Goal: Task Accomplishment & Management: Manage account settings

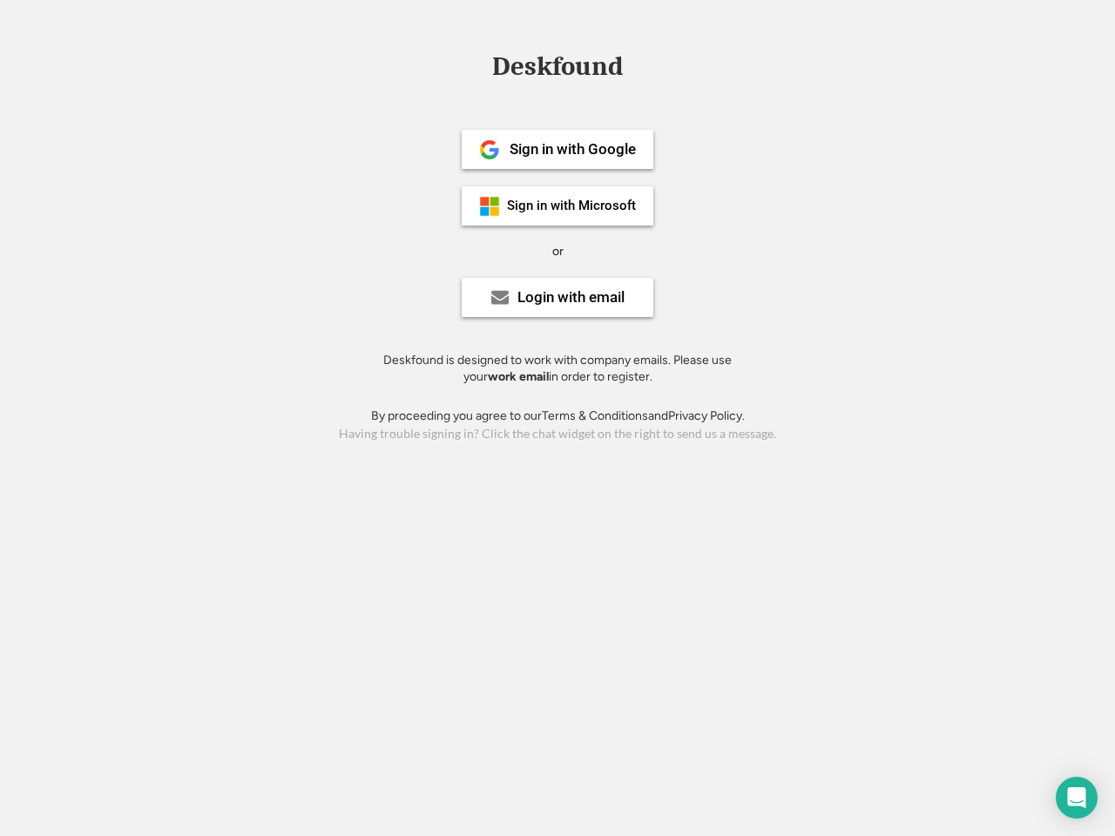
click at [557, 249] on div "or" at bounding box center [557, 251] width 11 height 17
click at [557, 70] on div "Deskfound" at bounding box center [557, 66] width 148 height 27
click at [476, 65] on div "Deskfound" at bounding box center [557, 69] width 1115 height 33
click at [557, 70] on div "Deskfound" at bounding box center [557, 66] width 148 height 27
click at [557, 251] on div "or" at bounding box center [557, 251] width 11 height 17
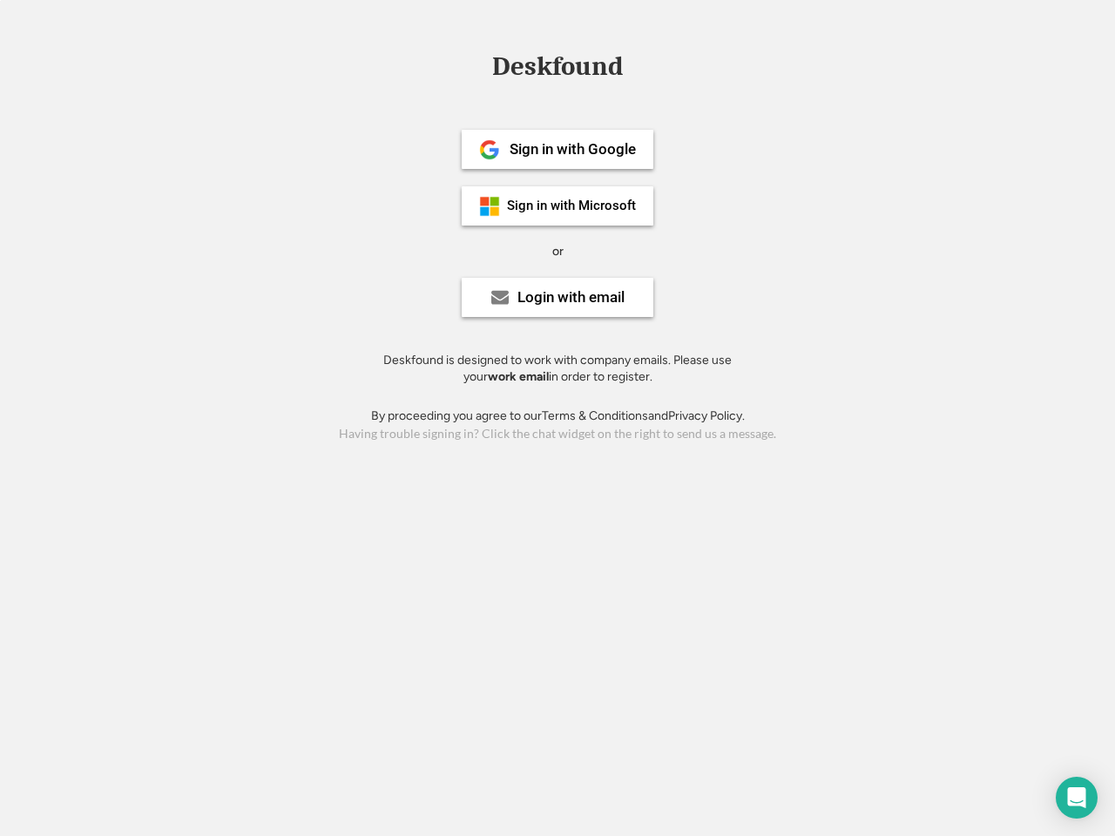
click at [557, 149] on div "Sign in with Google" at bounding box center [573, 149] width 126 height 15
click at [572, 149] on div "Sign in with Google" at bounding box center [573, 149] width 126 height 15
click at [490, 150] on img at bounding box center [489, 149] width 21 height 21
click at [557, 206] on div "Sign in with Microsoft" at bounding box center [571, 205] width 129 height 13
click at [572, 206] on div "Sign in with Microsoft" at bounding box center [571, 205] width 129 height 13
